Goal: Transaction & Acquisition: Purchase product/service

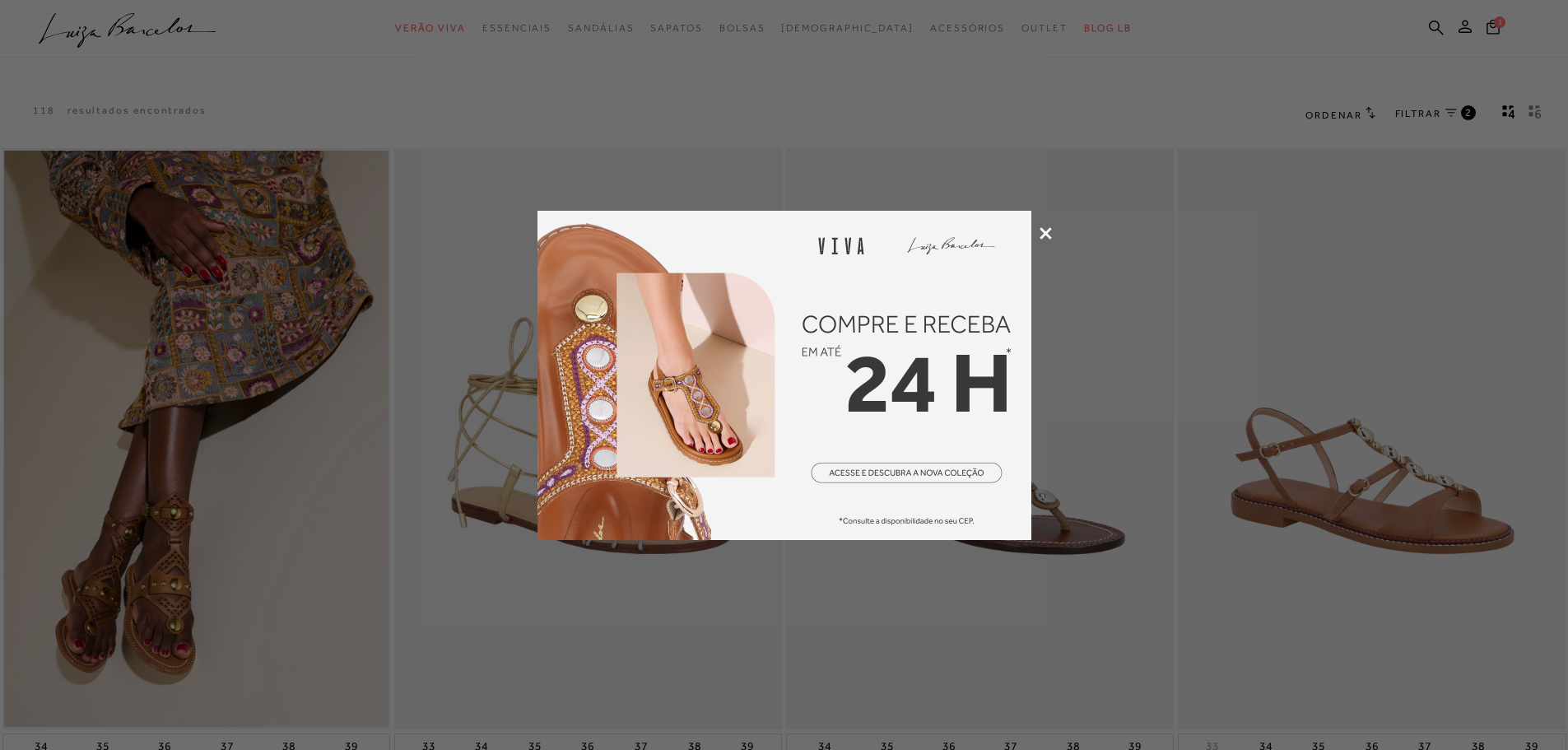
click at [1036, 234] on div at bounding box center [784, 375] width 1568 height 750
click at [1050, 228] on icon at bounding box center [1046, 234] width 12 height 12
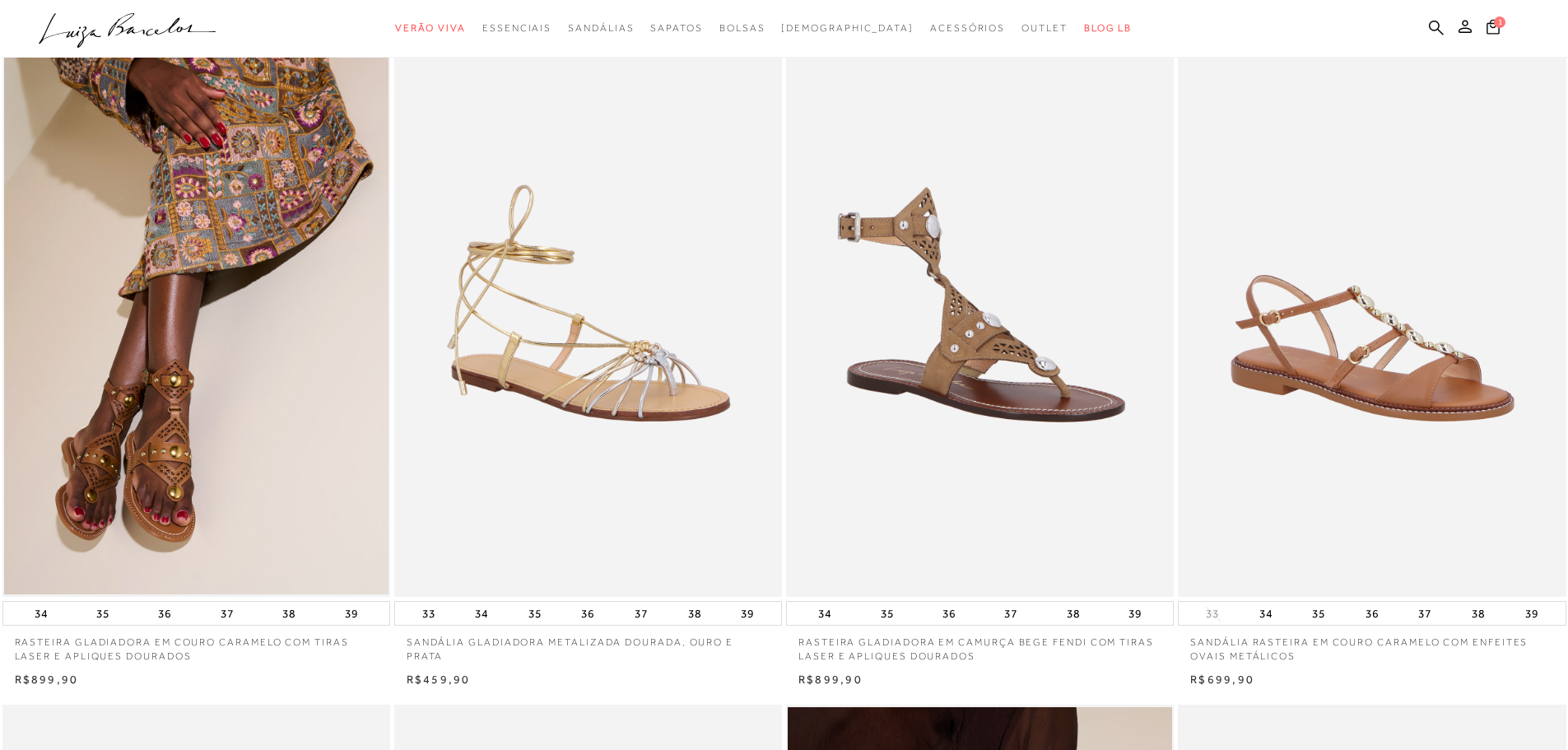
scroll to position [329, 0]
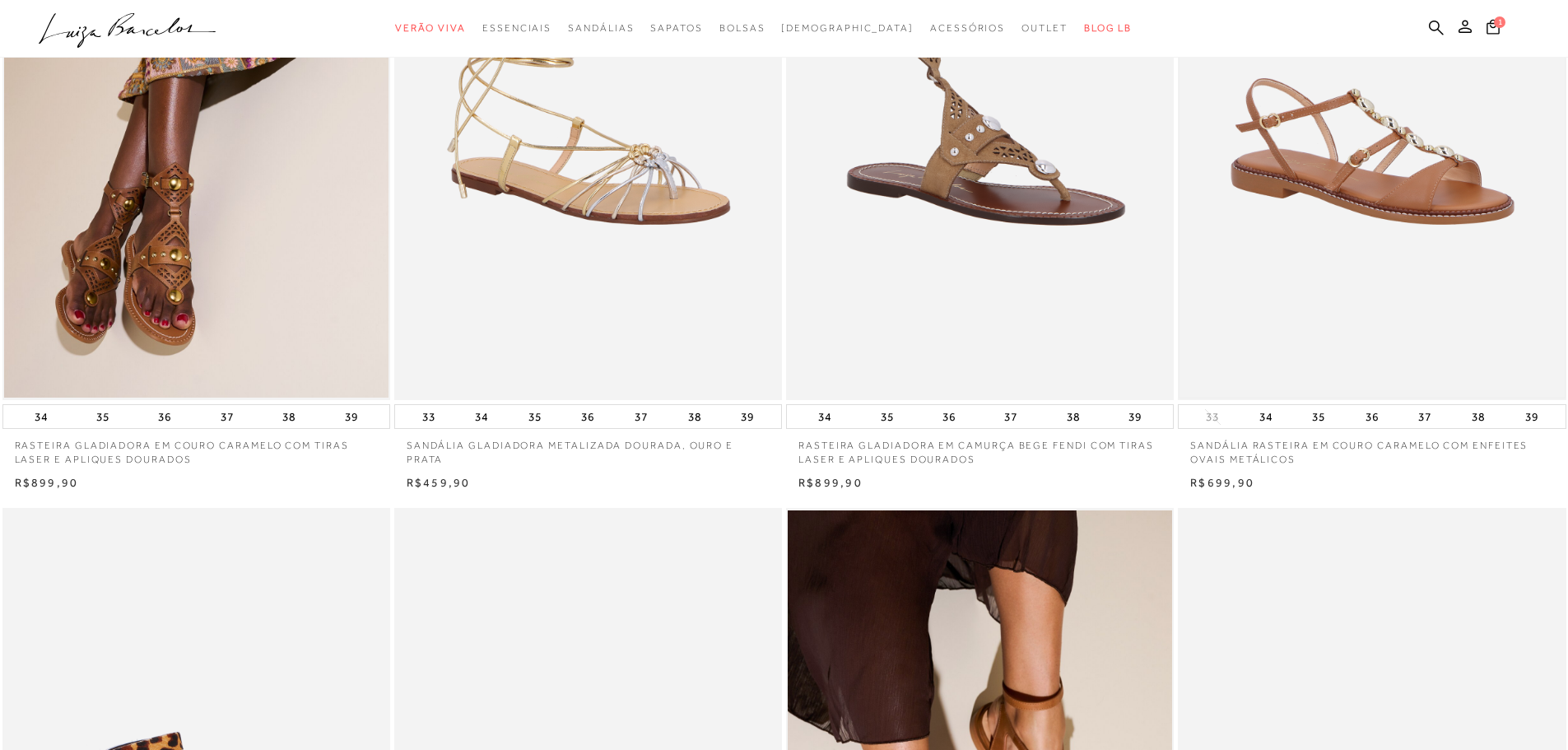
click at [1364, 186] on img at bounding box center [1371, 110] width 385 height 577
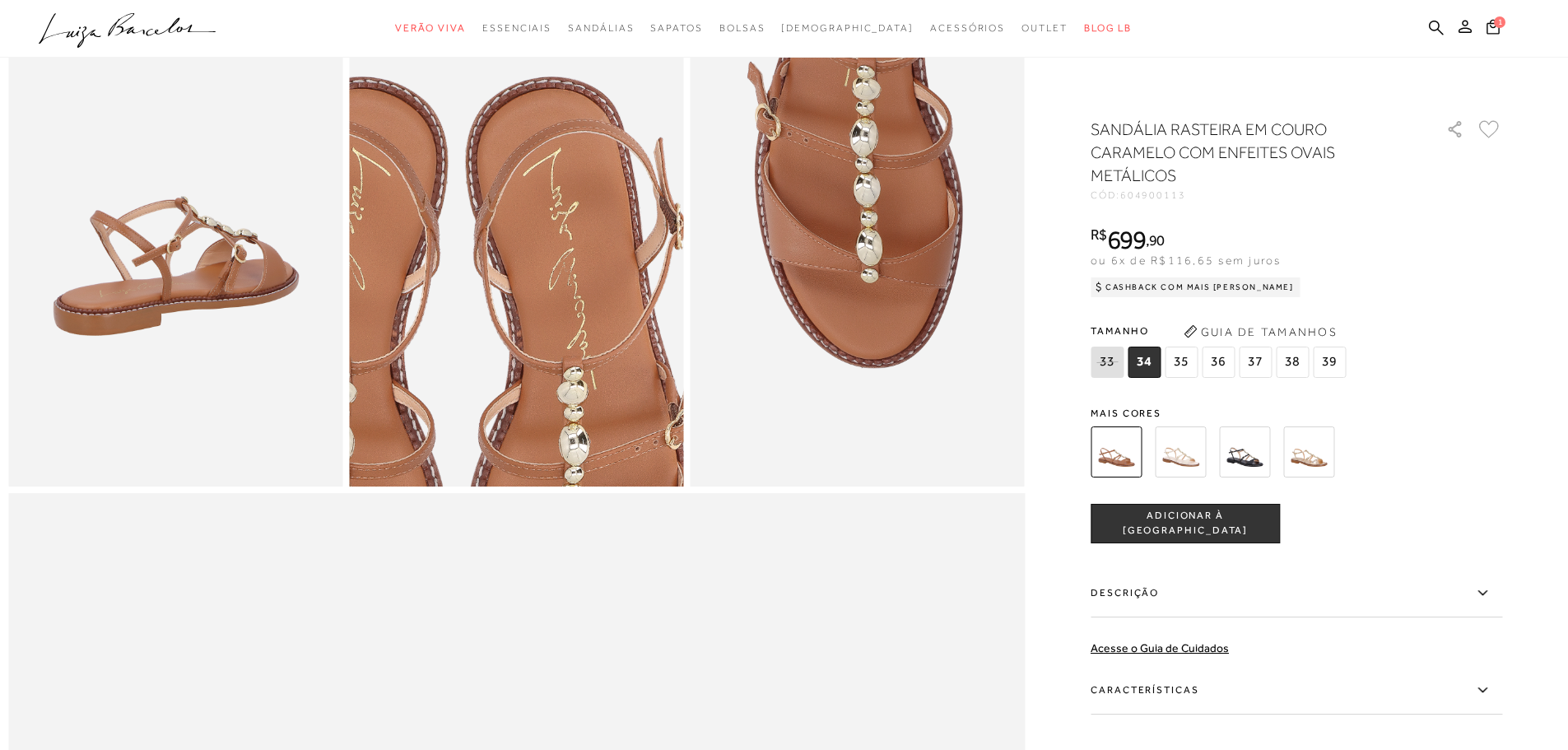
scroll to position [905, 0]
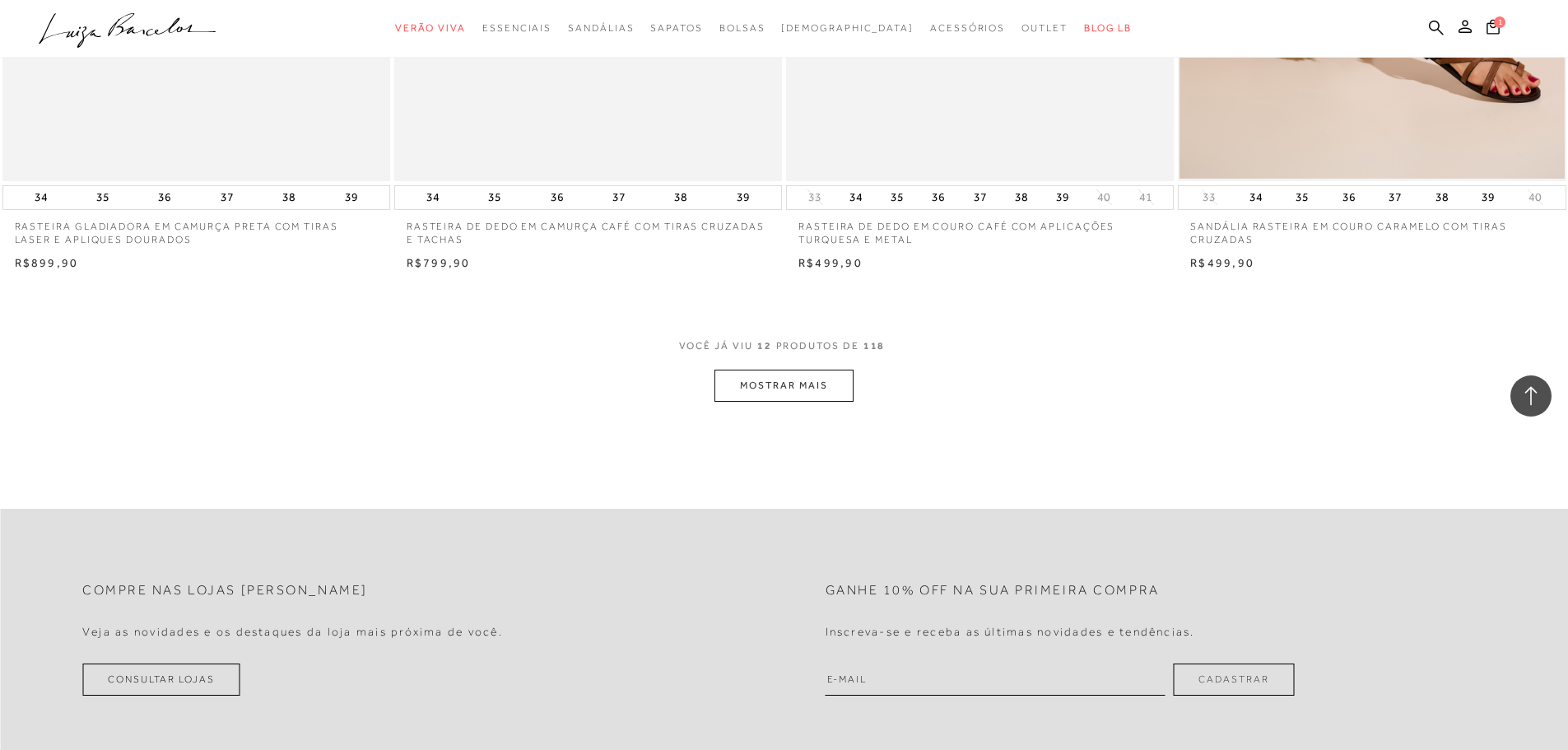
scroll to position [1976, 0]
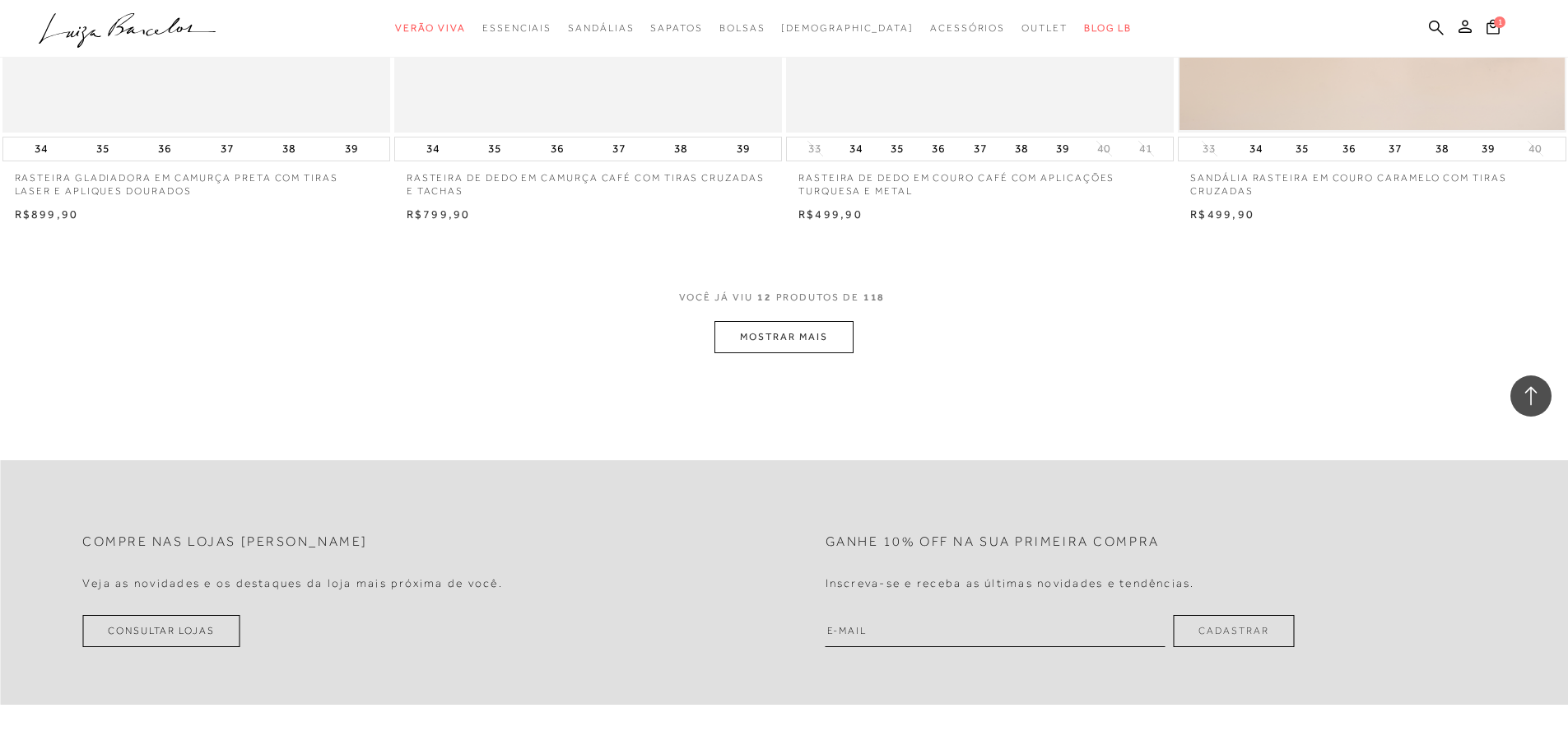
click at [824, 333] on button "MOSTRAR MAIS" at bounding box center [784, 337] width 139 height 32
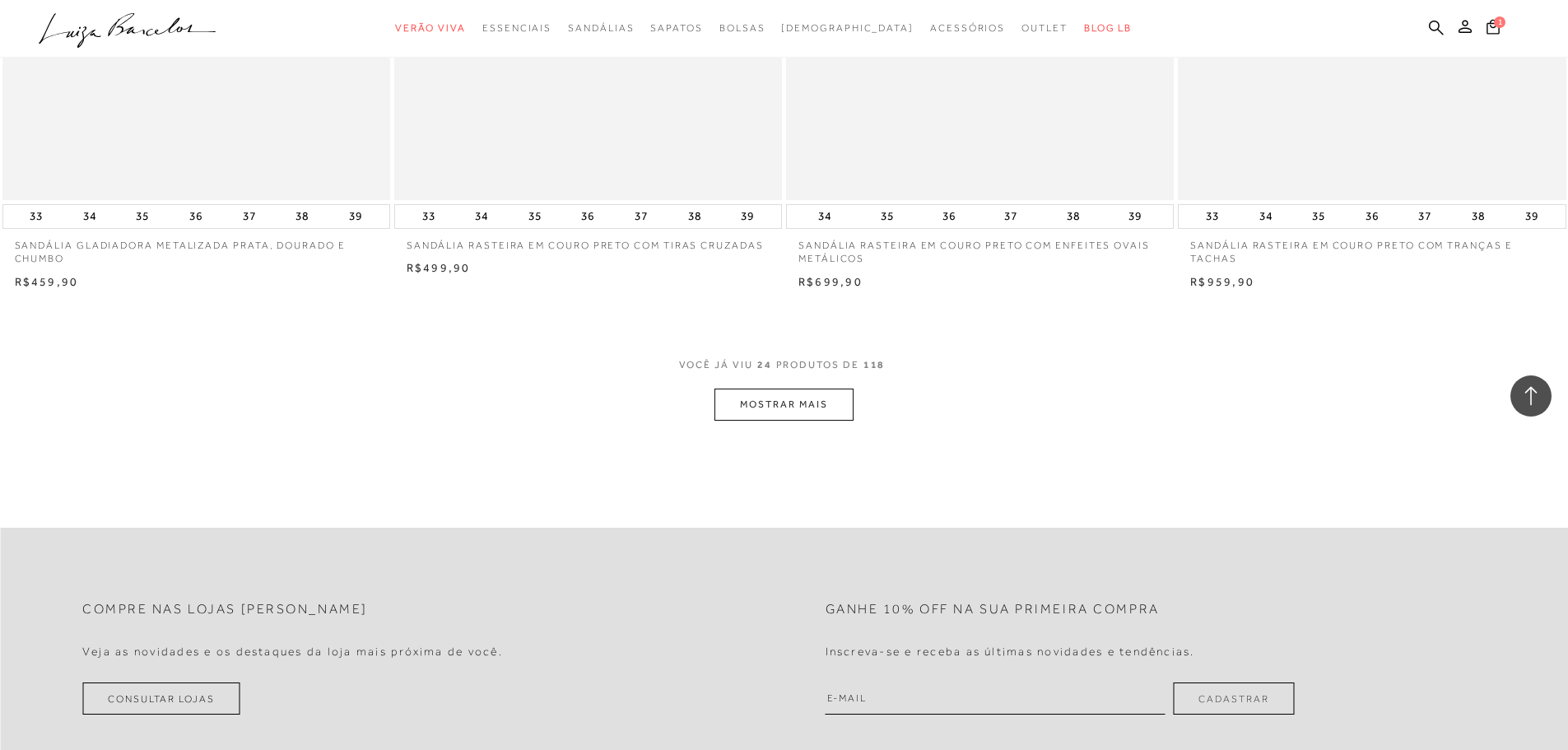
scroll to position [4035, 0]
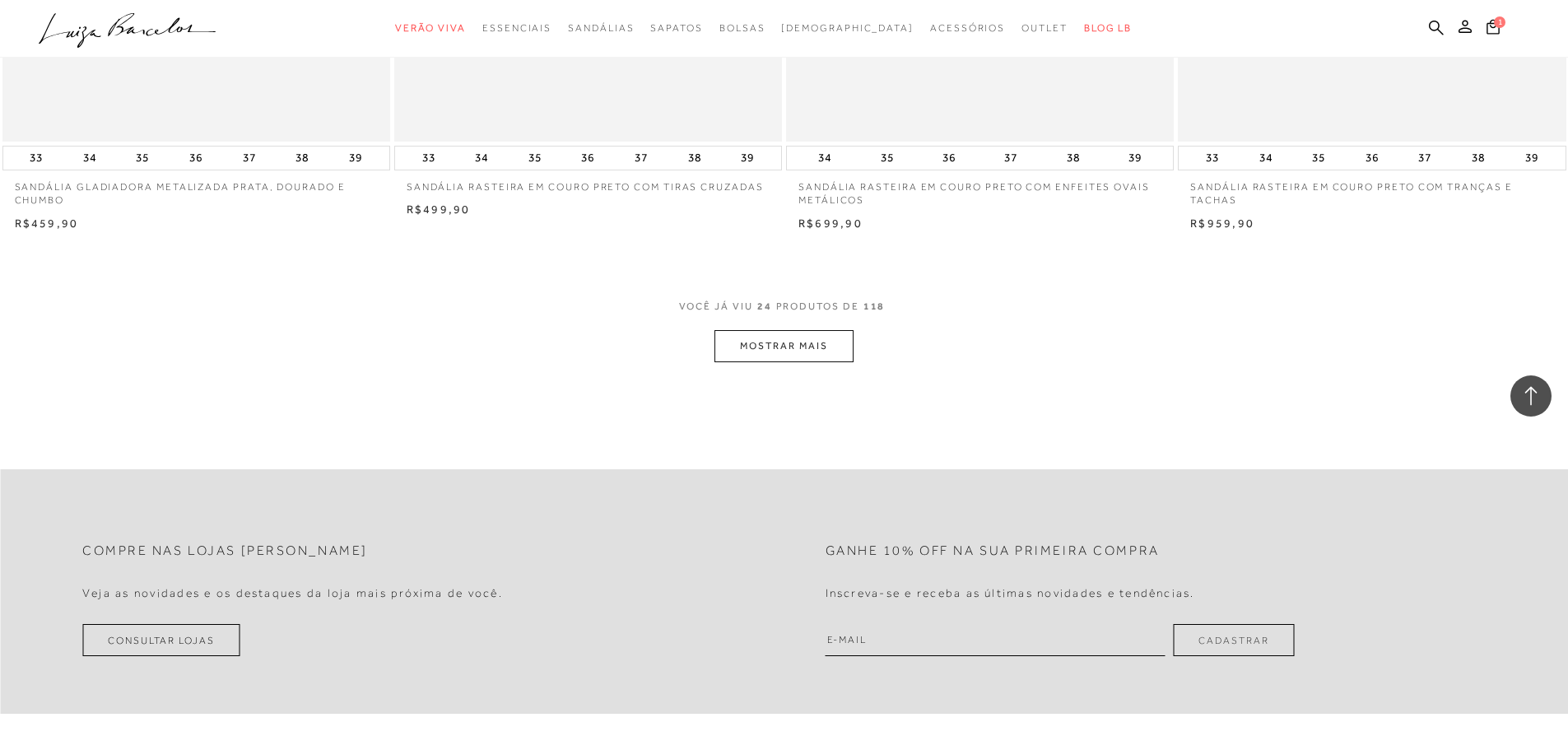
click at [762, 350] on button "MOSTRAR MAIS" at bounding box center [784, 346] width 139 height 32
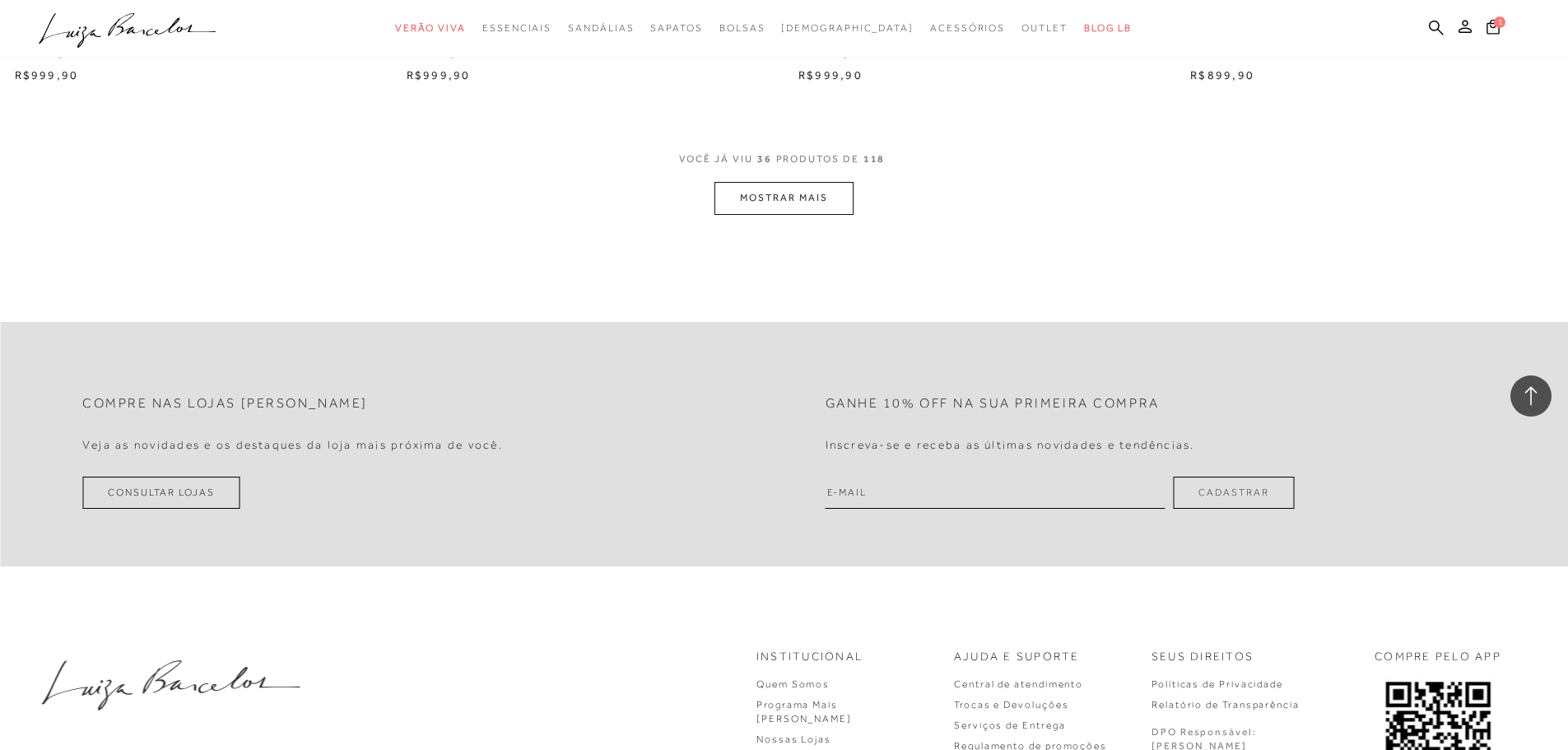
scroll to position [6257, 0]
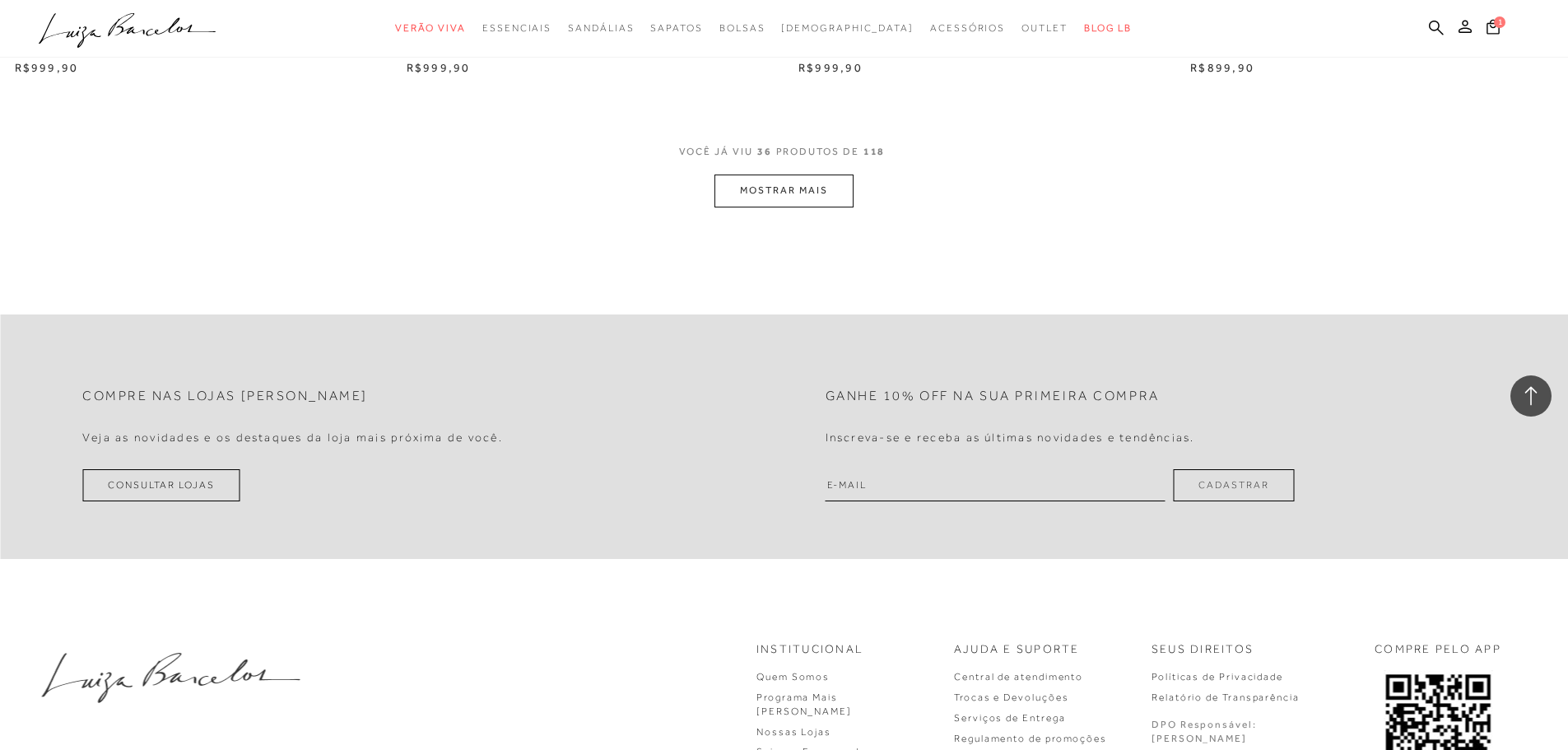
click at [797, 204] on button "MOSTRAR MAIS" at bounding box center [784, 191] width 139 height 32
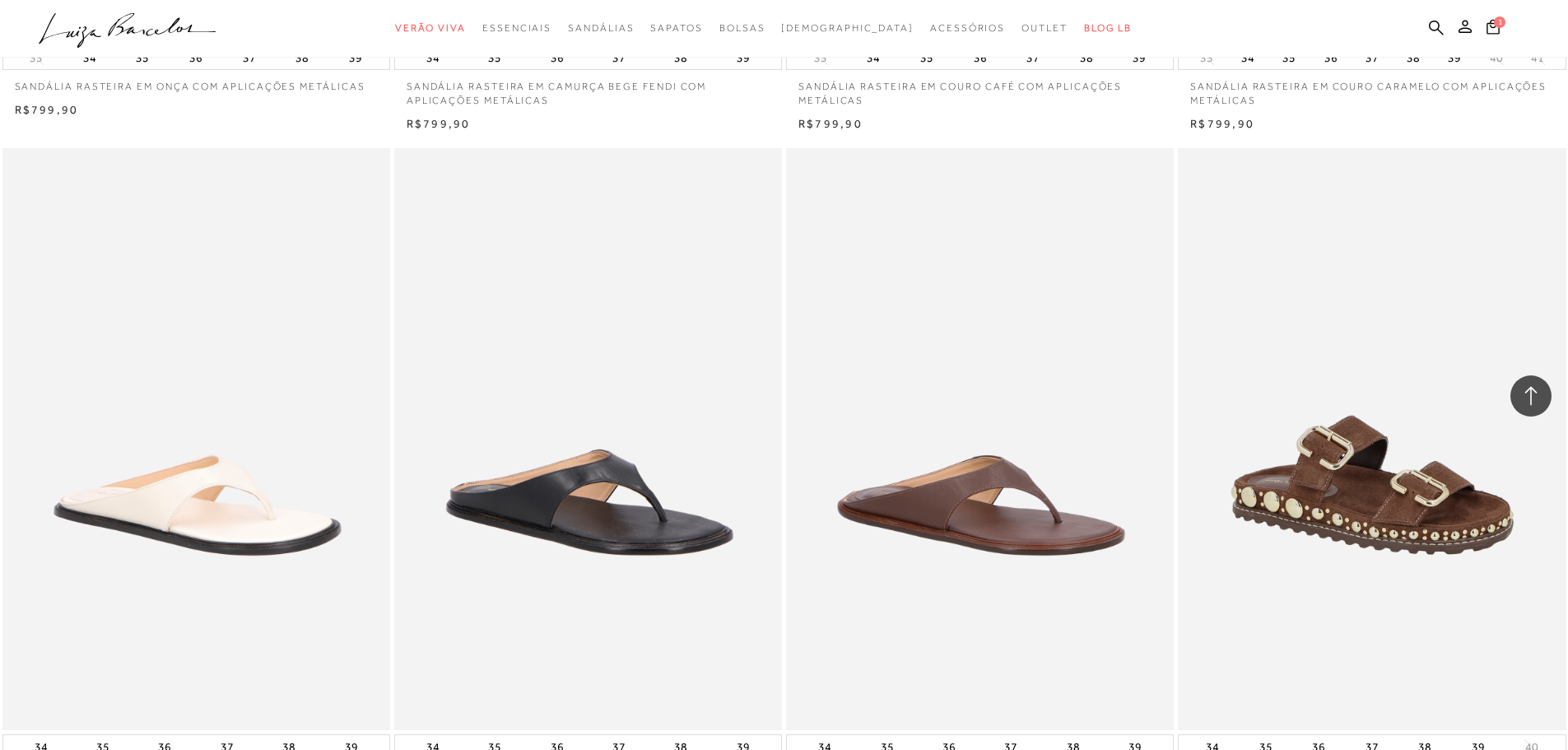
scroll to position [6916, 0]
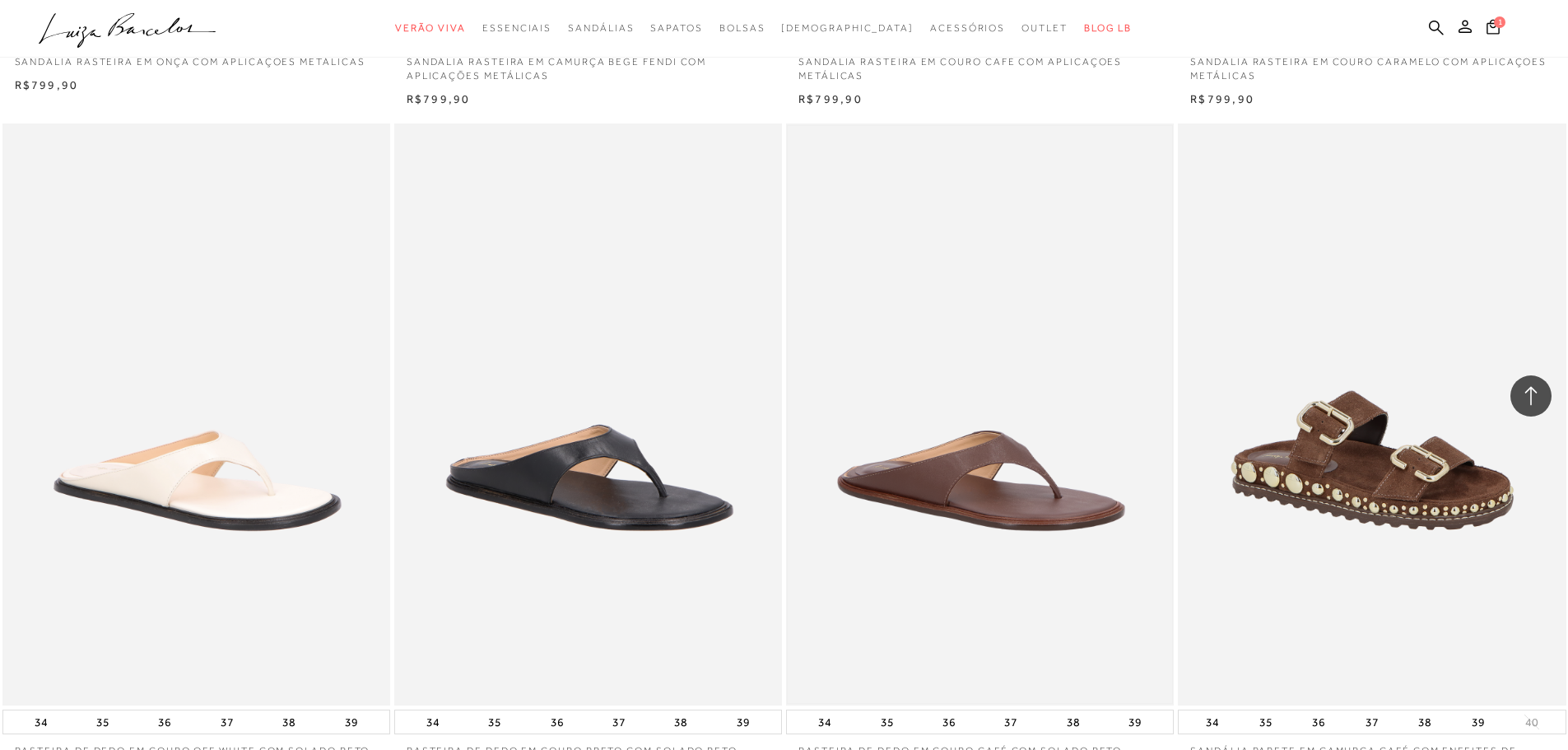
click at [924, 292] on img at bounding box center [980, 414] width 385 height 577
